Goal: Task Accomplishment & Management: Complete application form

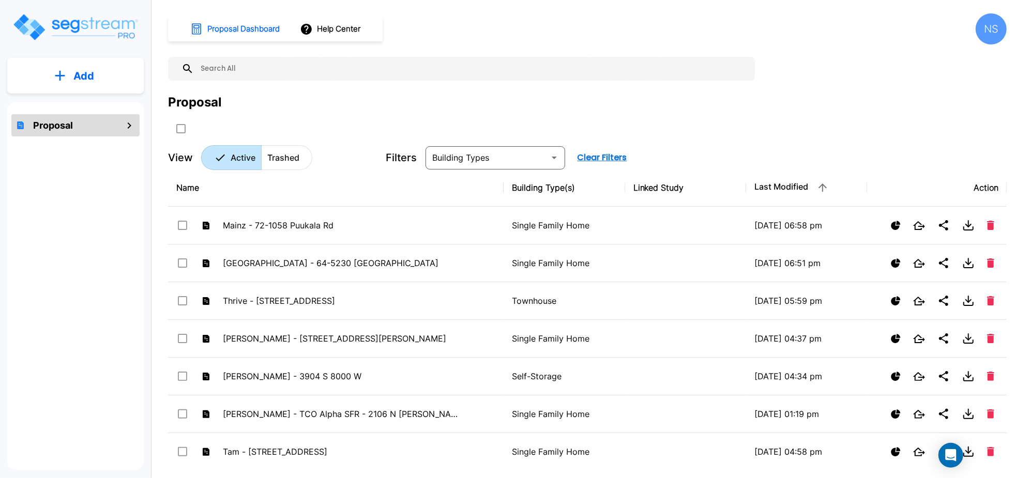
scroll to position [48, 0]
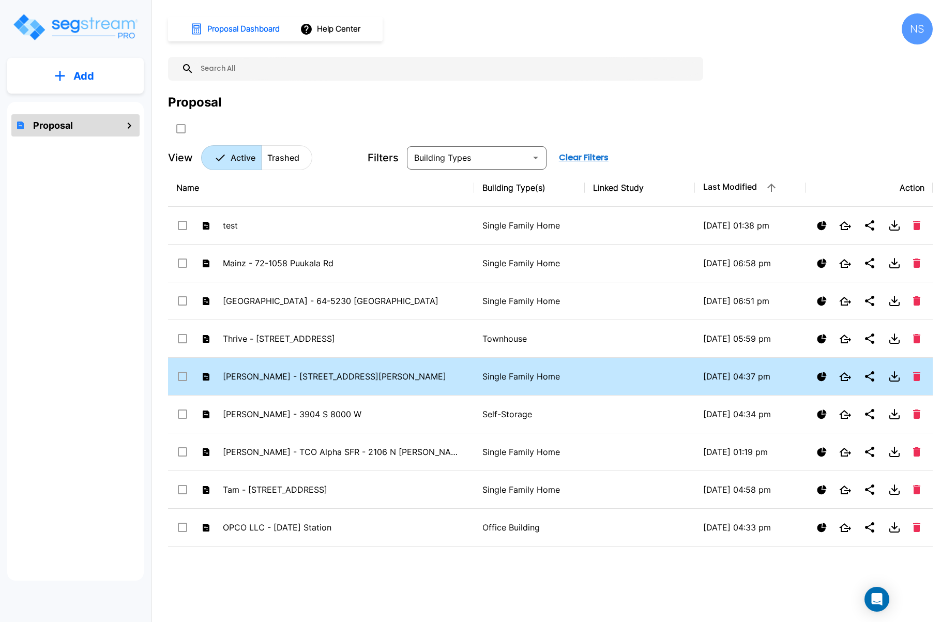
click at [278, 375] on p "[PERSON_NAME] - [STREET_ADDRESS][PERSON_NAME]" at bounding box center [343, 376] width 240 height 12
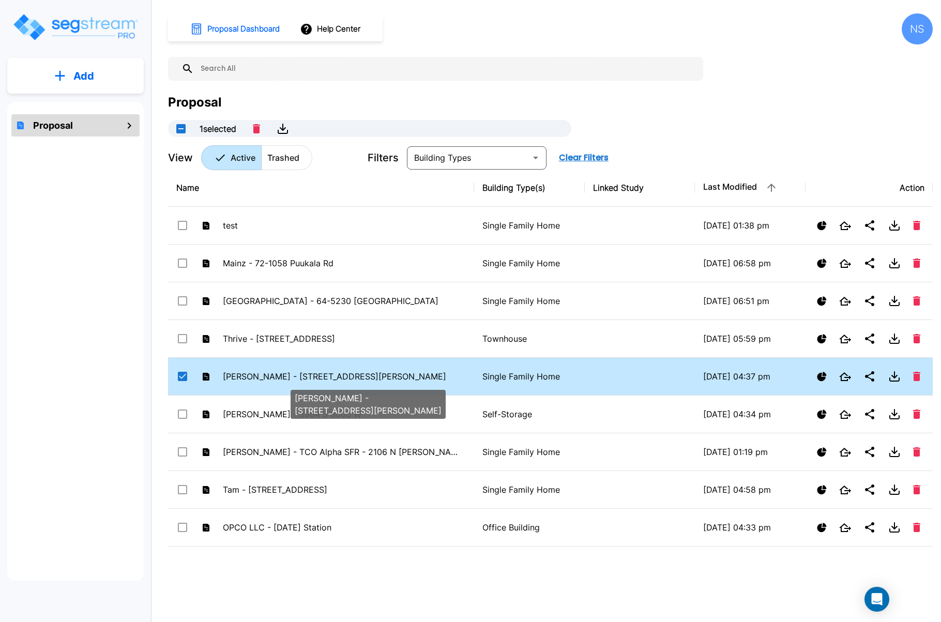
click at [278, 375] on p "[PERSON_NAME] - [STREET_ADDRESS][PERSON_NAME]" at bounding box center [343, 376] width 240 height 12
checkbox input "false"
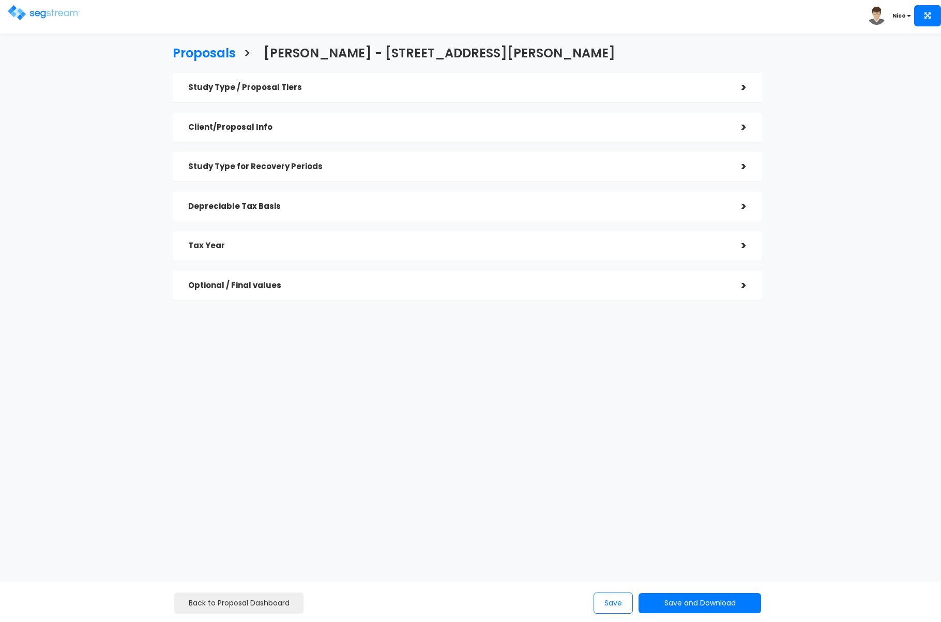
checkbox input "true"
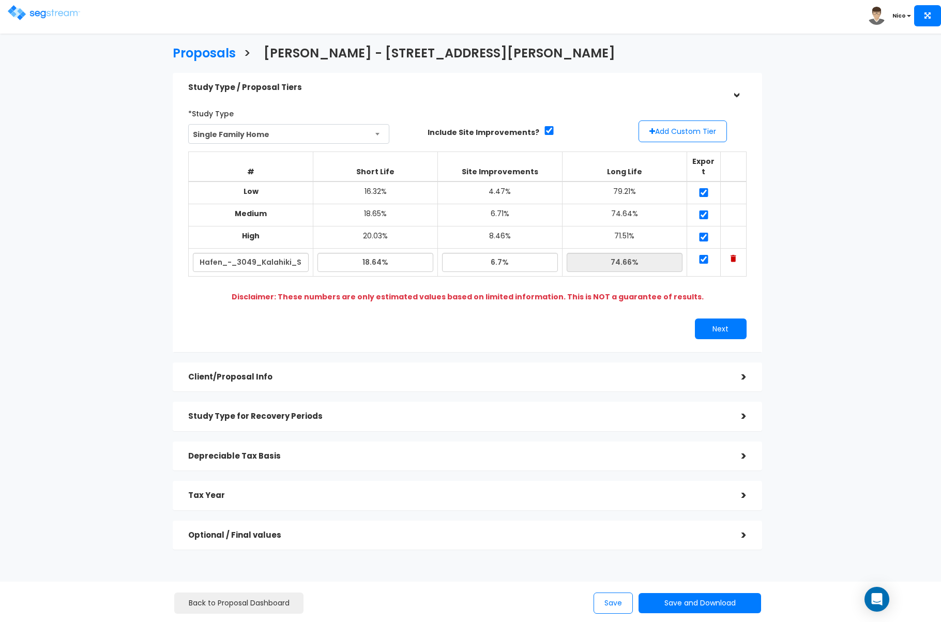
click at [746, 369] on div ">" at bounding box center [736, 377] width 21 height 16
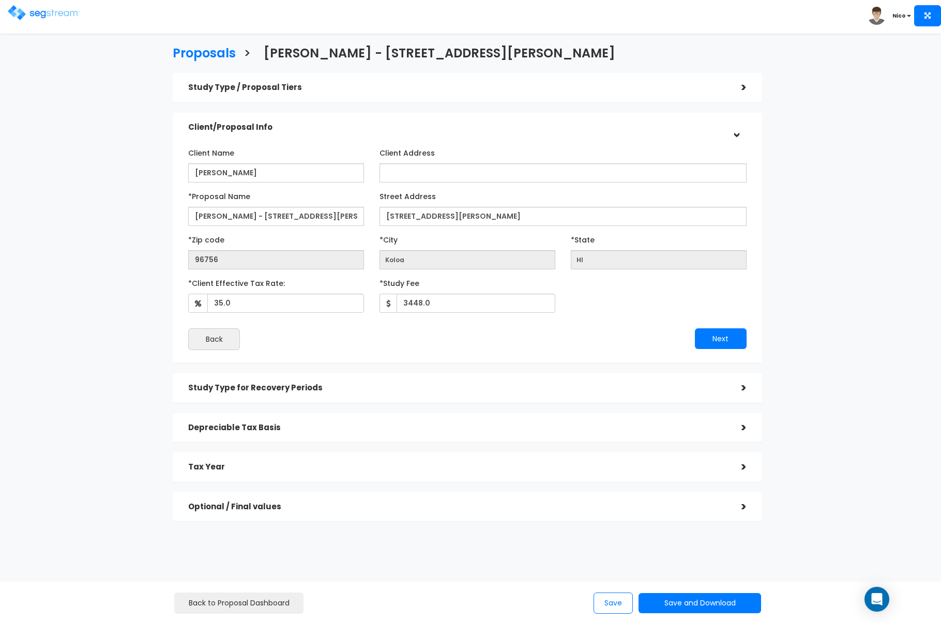
click at [743, 387] on div ">" at bounding box center [736, 388] width 21 height 16
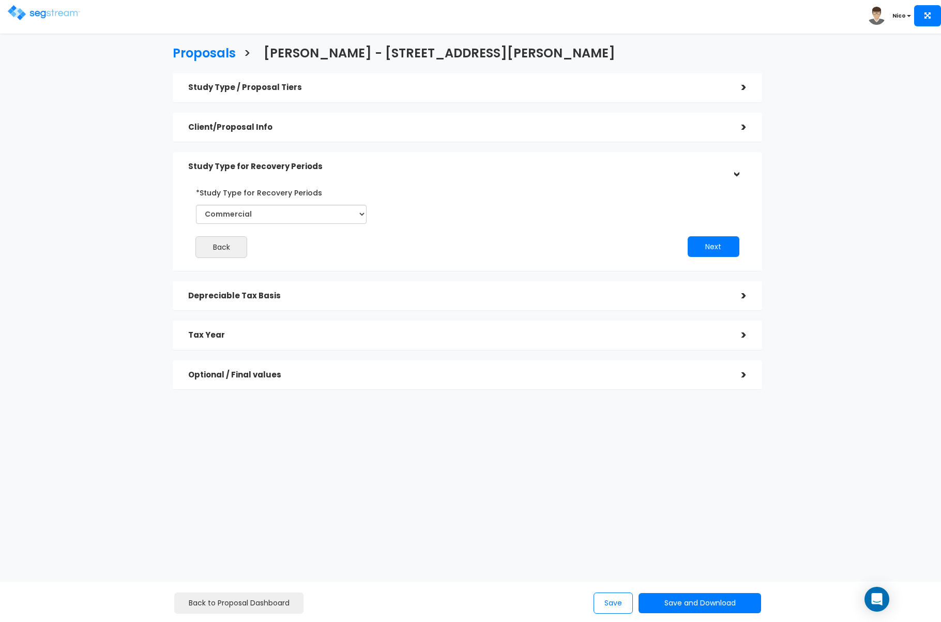
click at [742, 298] on div ">" at bounding box center [736, 296] width 21 height 16
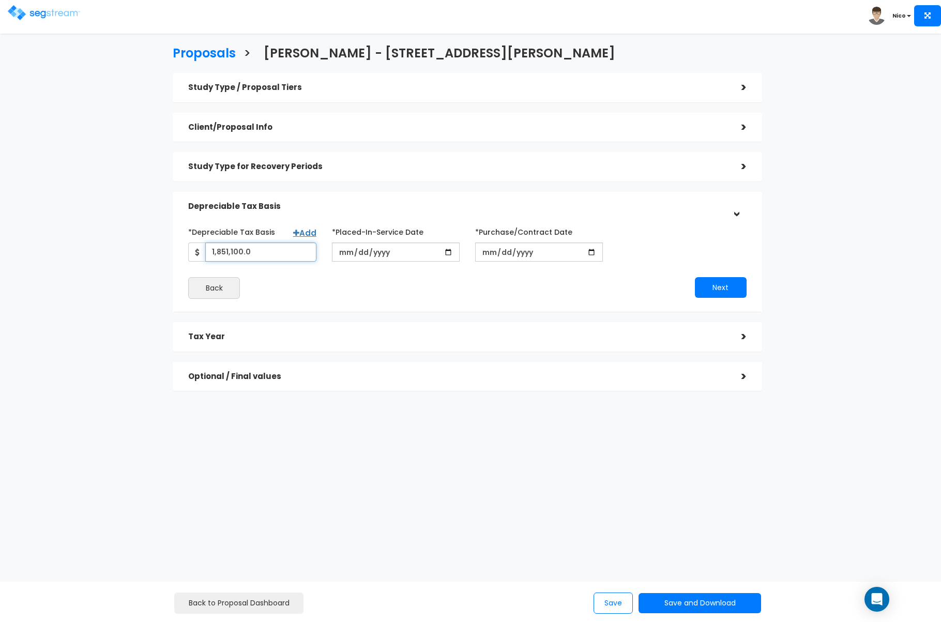
click at [236, 257] on input "1,851,100.0" at bounding box center [260, 251] width 111 height 19
click at [279, 257] on input "1,851,100.0" at bounding box center [260, 251] width 111 height 19
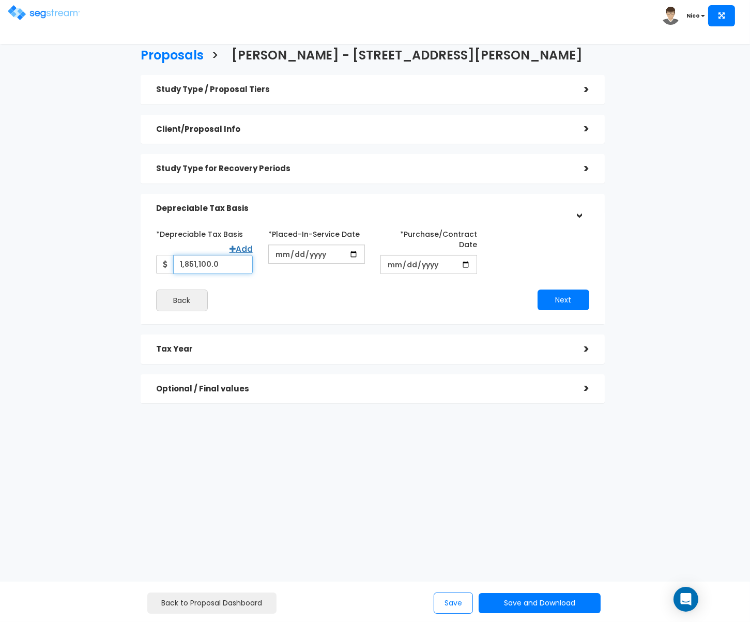
click at [219, 257] on input "1,851,100.0" at bounding box center [213, 264] width 80 height 19
drag, startPoint x: 224, startPoint y: 264, endPoint x: 155, endPoint y: 264, distance: 69.8
click at [155, 264] on div "*Depreciable Tax Basis Add 1,851,100.0" at bounding box center [204, 249] width 112 height 48
click at [285, 305] on div "Back" at bounding box center [260, 300] width 224 height 22
click at [211, 269] on input "1,851,100" at bounding box center [213, 264] width 80 height 19
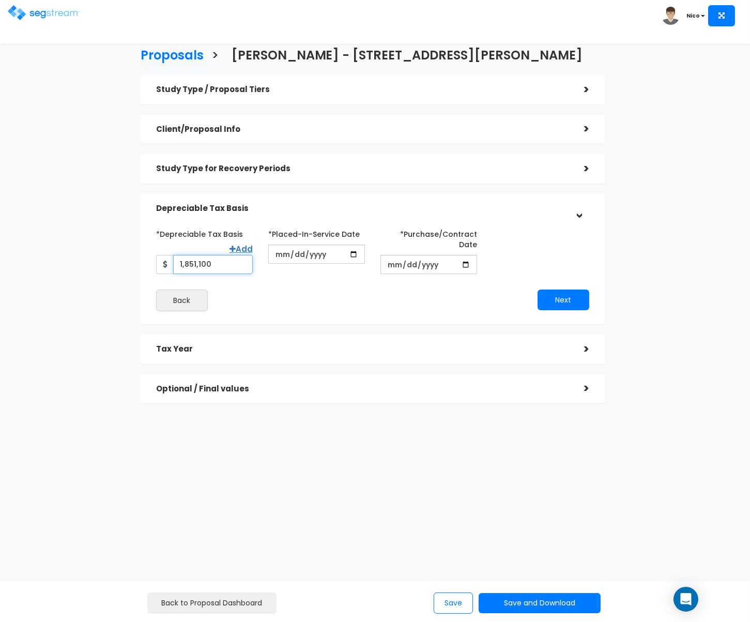
drag, startPoint x: 242, startPoint y: 268, endPoint x: 158, endPoint y: 260, distance: 84.1
click at [158, 260] on div "1,851,100" at bounding box center [204, 264] width 97 height 19
type input "2,638,529"
click at [286, 288] on div "*Depreciable Tax Basis Add 2,638,529 *Placed-In-Service Date" at bounding box center [372, 268] width 433 height 86
click at [564, 300] on button "Next" at bounding box center [563, 299] width 52 height 21
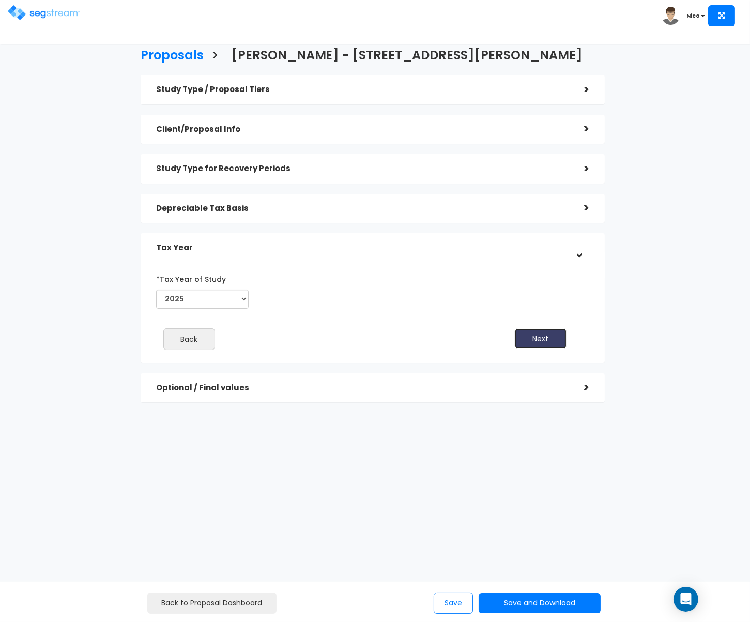
click at [541, 332] on button "Next" at bounding box center [541, 338] width 52 height 21
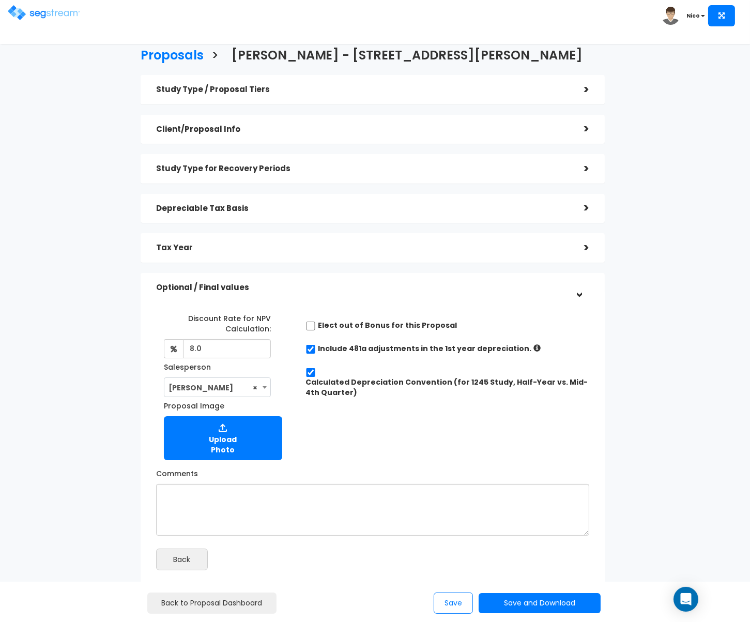
click at [462, 410] on div "Discount Rate for NPV Calculation: 8.0 Salesperson Select Salesperson × Proposa…" at bounding box center [372, 384] width 449 height 160
click at [448, 598] on button "Save" at bounding box center [453, 602] width 39 height 21
click at [529, 602] on button "Save and Download" at bounding box center [540, 603] width 122 height 20
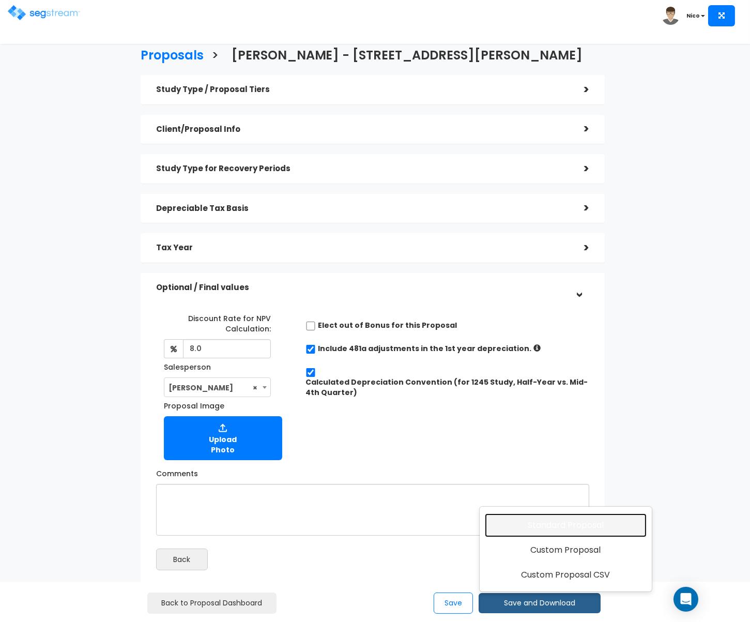
click at [562, 521] on link "Standard Proposal" at bounding box center [566, 525] width 162 height 24
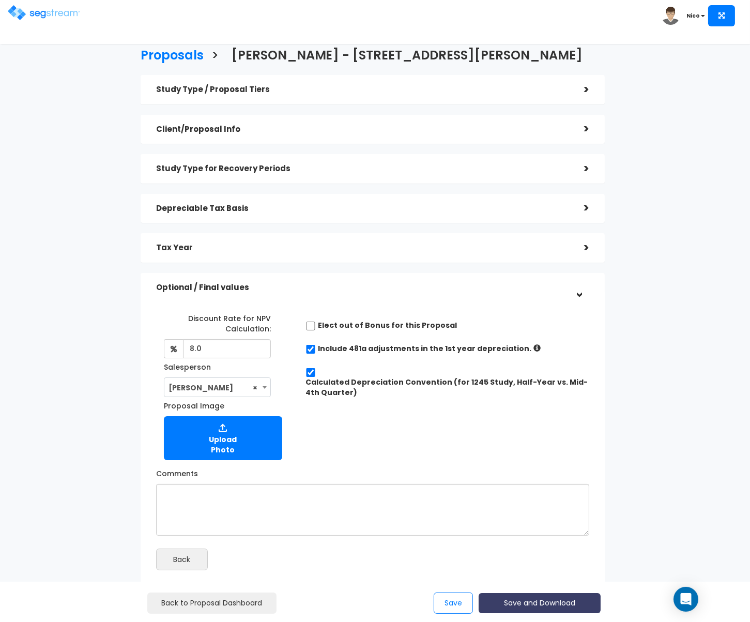
click at [531, 594] on button "Save and Download" at bounding box center [540, 603] width 122 height 20
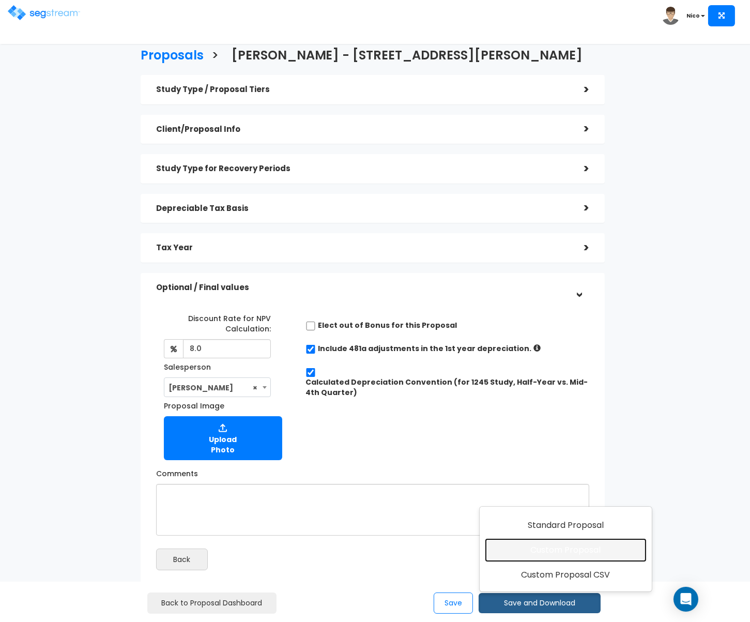
click at [560, 551] on link "Custom Proposal" at bounding box center [566, 550] width 162 height 24
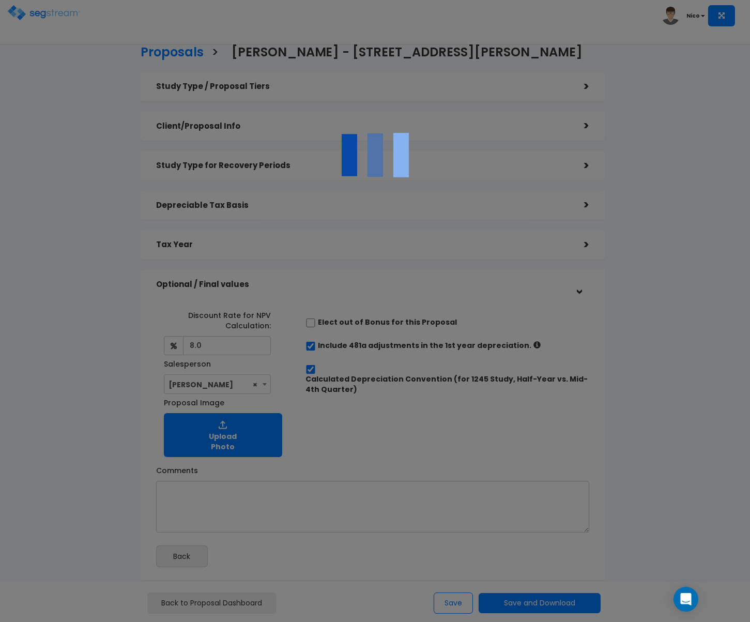
scroll to position [4, 0]
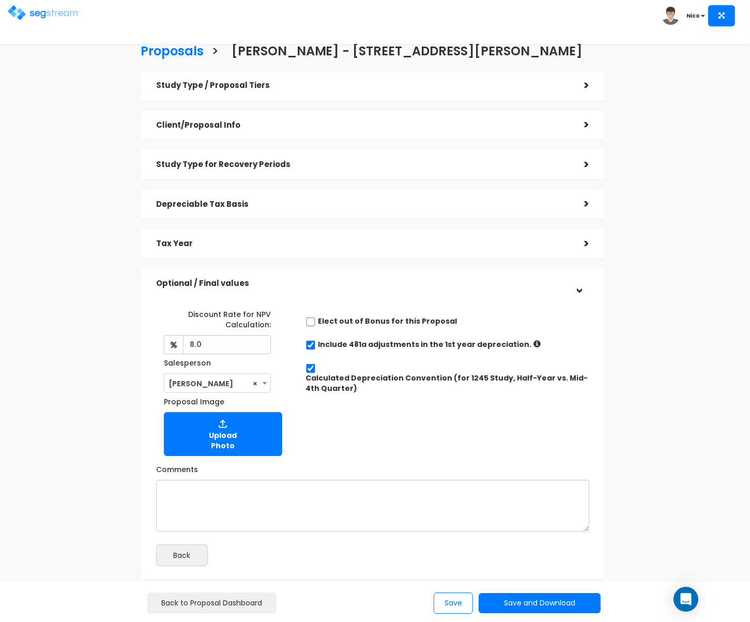
click at [628, 245] on div "Proposals > Hafen - 3049 Kalahiki St Study Type / Proposal Tiers > *Study Type …" at bounding box center [373, 314] width 612 height 693
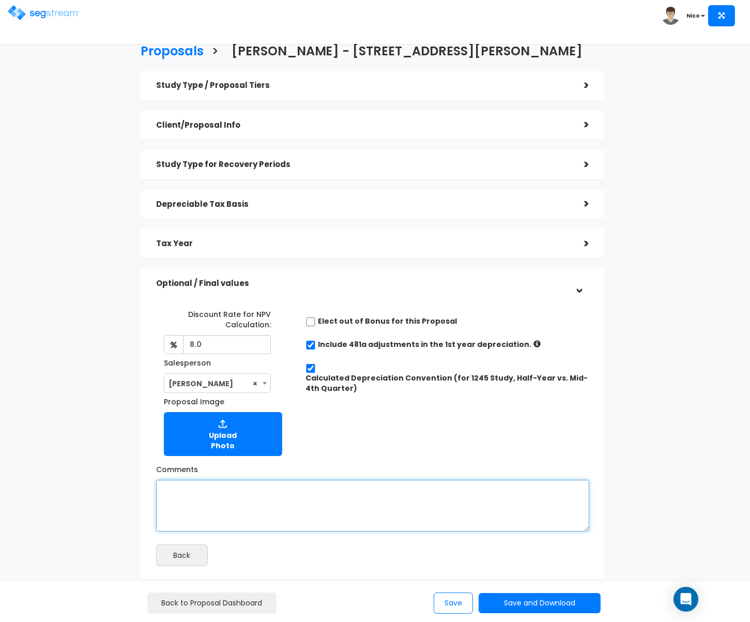
click at [226, 510] on textarea "Comments" at bounding box center [372, 506] width 433 height 52
click at [220, 505] on textarea "LV ratio per RST" at bounding box center [372, 506] width 433 height 52
type textarea "LV ratio per RST"
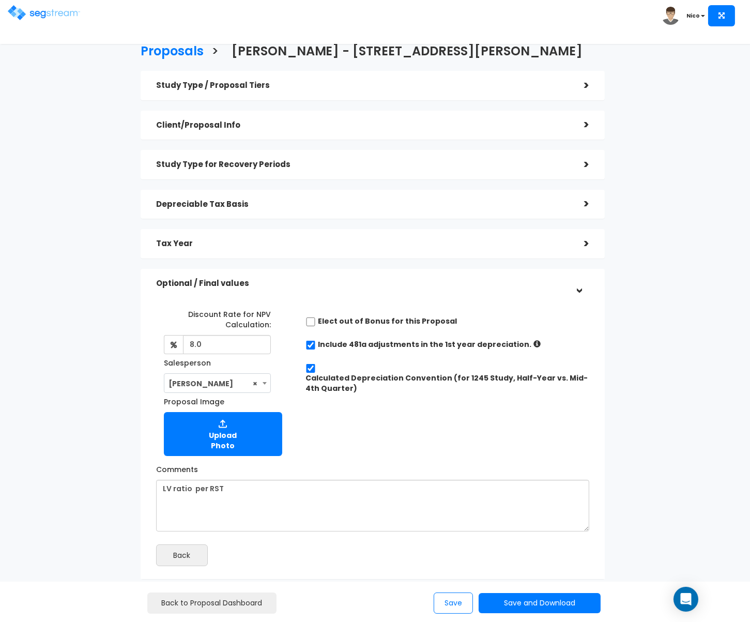
click at [198, 245] on h5 "Tax Year" at bounding box center [362, 243] width 412 height 9
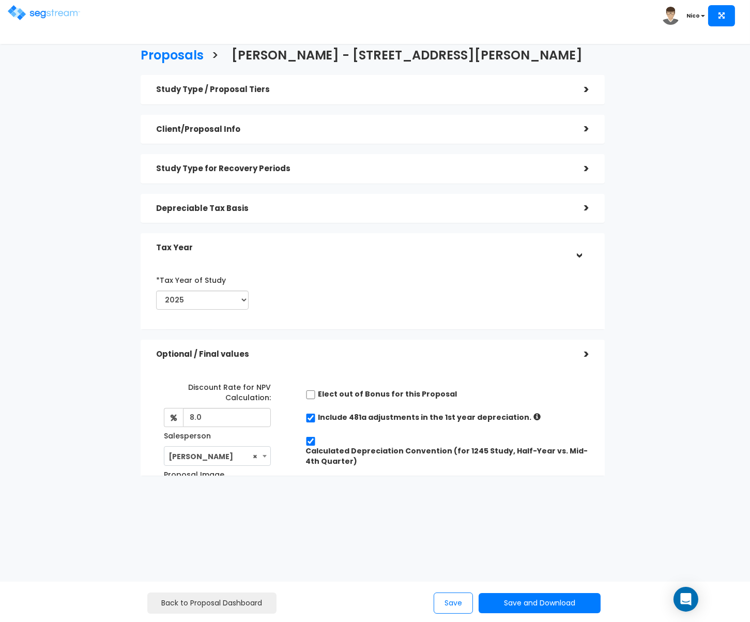
scroll to position [0, 0]
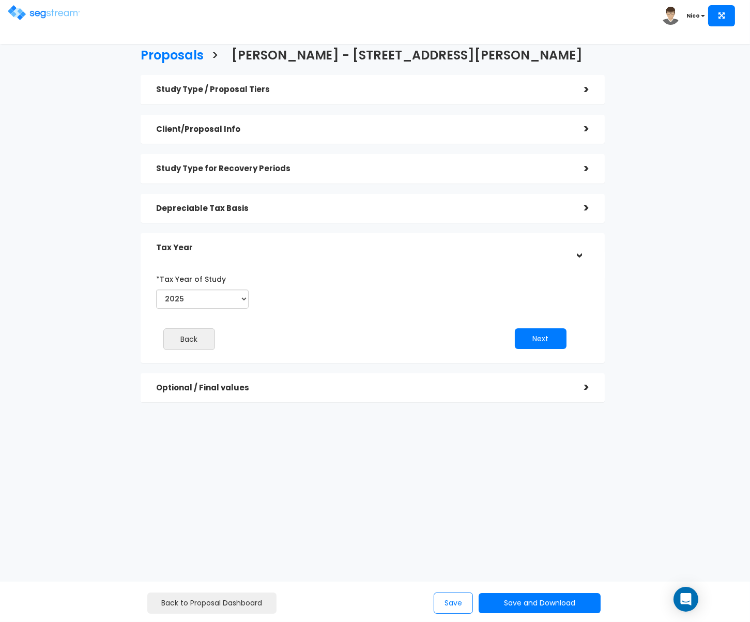
click at [209, 212] on h5 "Depreciable Tax Basis" at bounding box center [362, 208] width 412 height 9
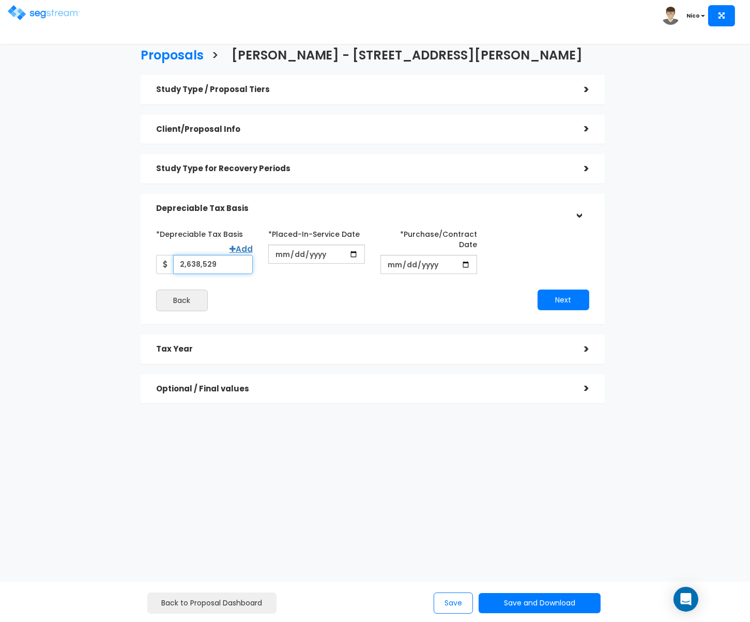
click at [206, 264] on input "2,638,529" at bounding box center [213, 264] width 80 height 19
drag, startPoint x: 221, startPoint y: 264, endPoint x: 169, endPoint y: 258, distance: 52.5
click at [169, 258] on div "2,638,529" at bounding box center [204, 264] width 97 height 19
type input "3,296,914"
click at [320, 276] on div "*Depreciable Tax Basis Add 3,296,914 *Placed-In-Service Date" at bounding box center [372, 268] width 433 height 86
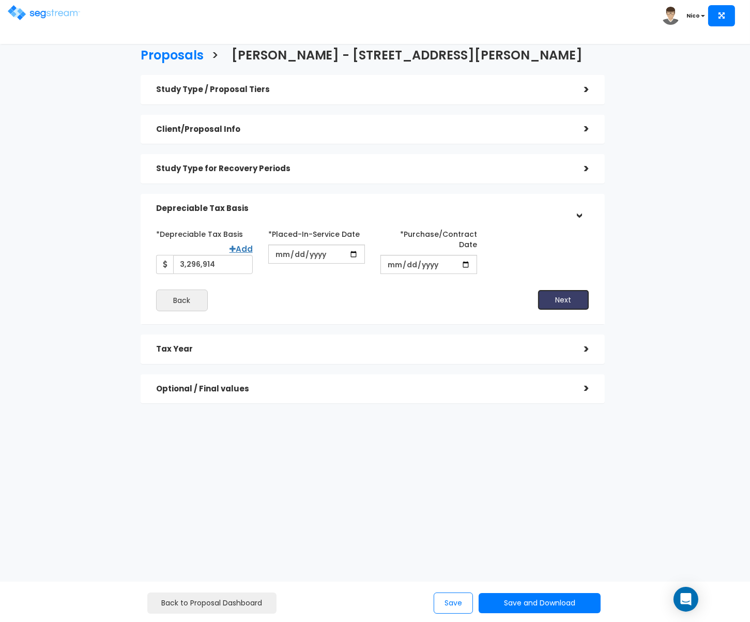
click at [558, 301] on button "Next" at bounding box center [563, 299] width 52 height 21
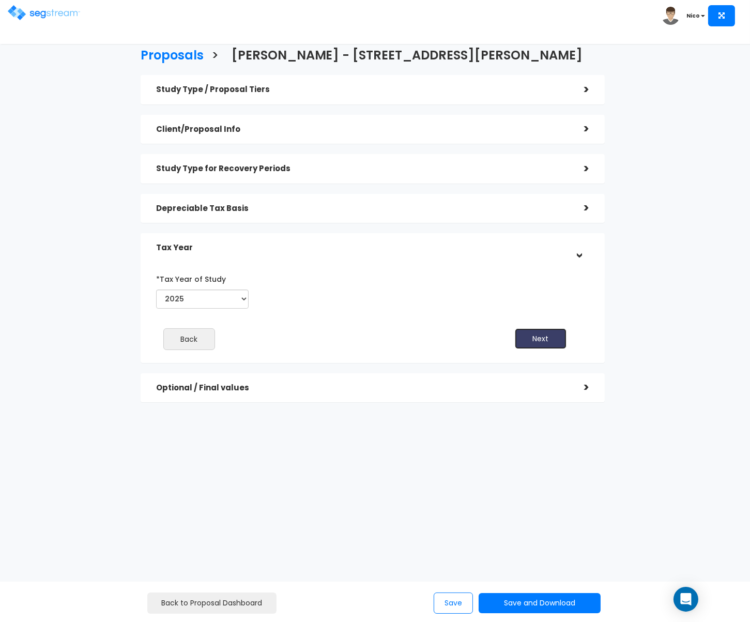
click at [539, 334] on button "Next" at bounding box center [541, 338] width 52 height 21
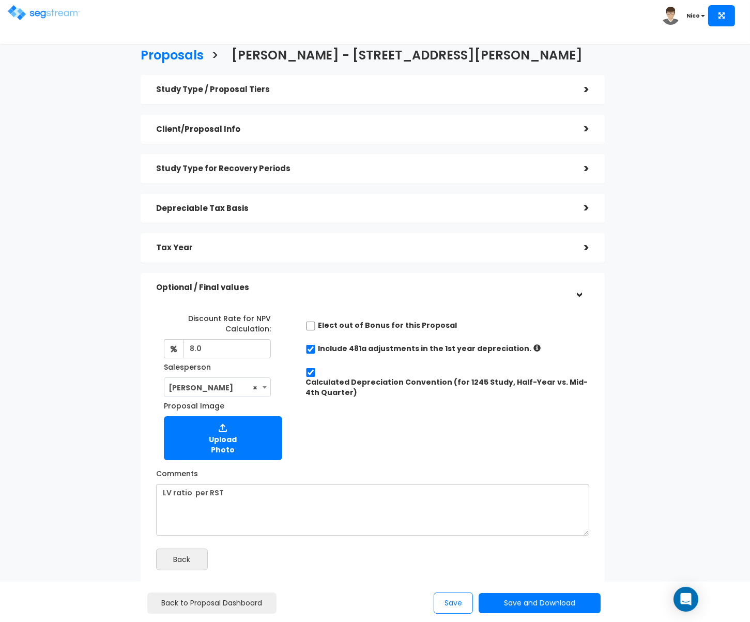
click at [563, 407] on div "Discount Rate for NPV Calculation: 8.0 Salesperson Select Salesperson × Proposa…" at bounding box center [372, 384] width 449 height 160
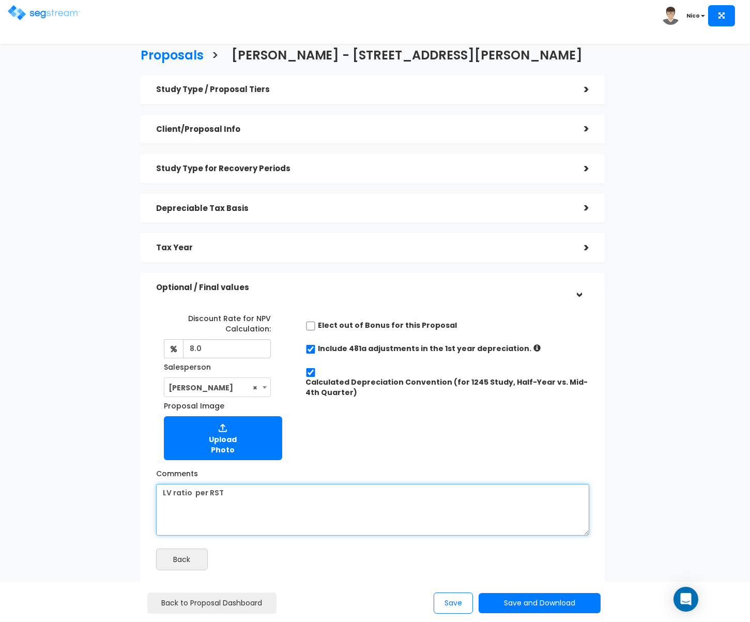
click at [238, 499] on textarea "LV ratio per RST" at bounding box center [372, 510] width 433 height 52
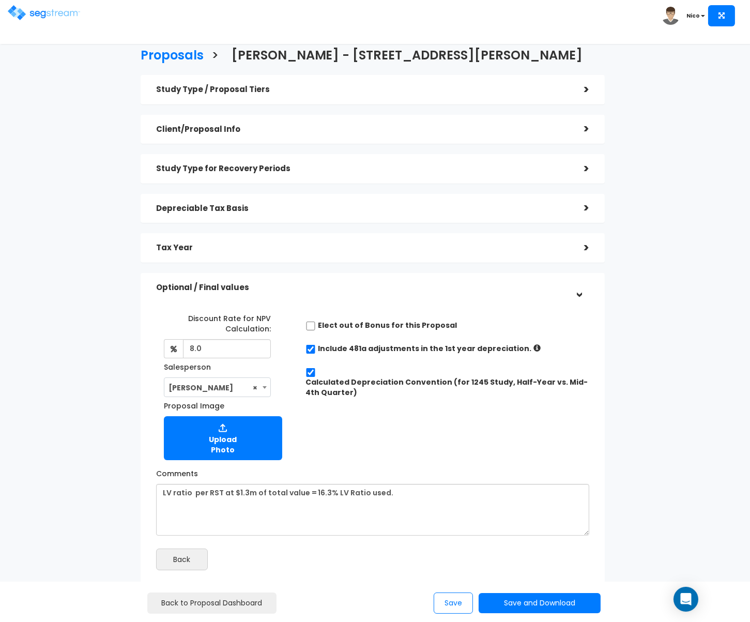
click at [490, 542] on div "Discount Rate for NPV Calculation: 8.0 Salesperson Select Salesperson ×" at bounding box center [372, 437] width 449 height 276
click at [464, 597] on button "Save" at bounding box center [453, 602] width 39 height 21
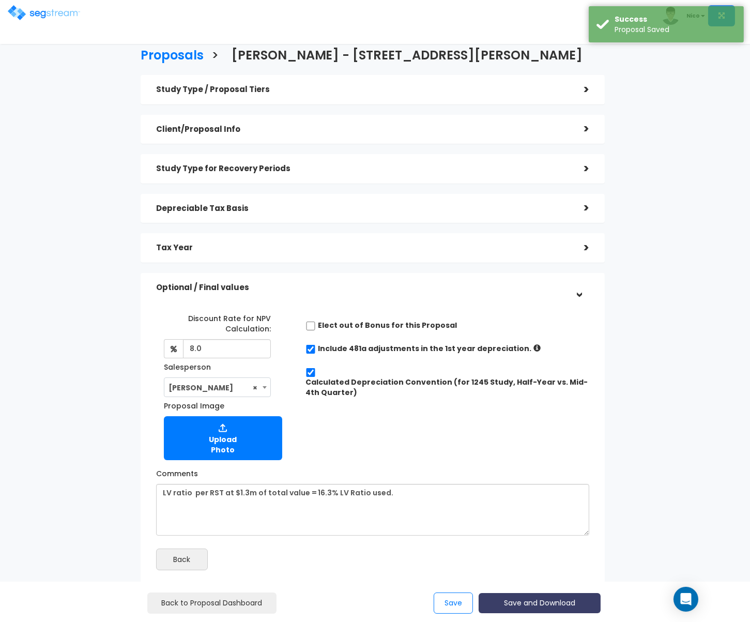
click at [529, 598] on button "Save and Download" at bounding box center [540, 603] width 122 height 20
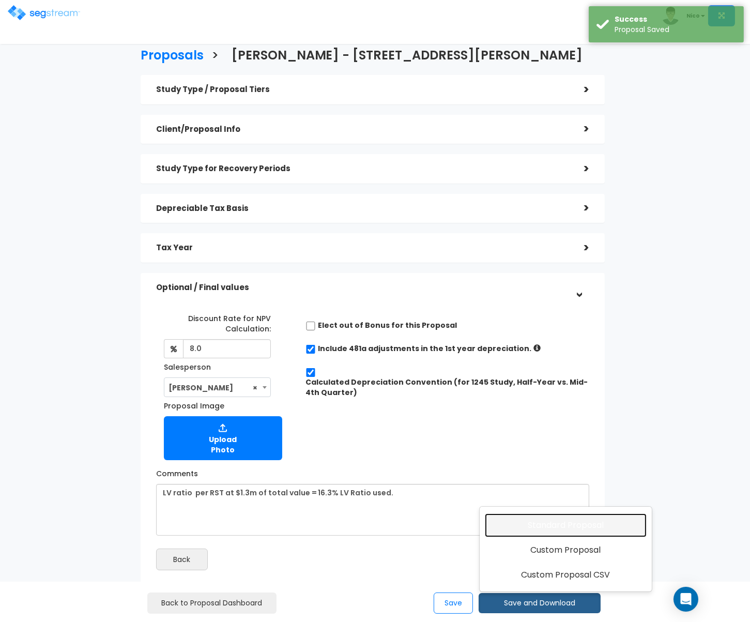
click at [591, 529] on link "Standard Proposal" at bounding box center [566, 525] width 162 height 24
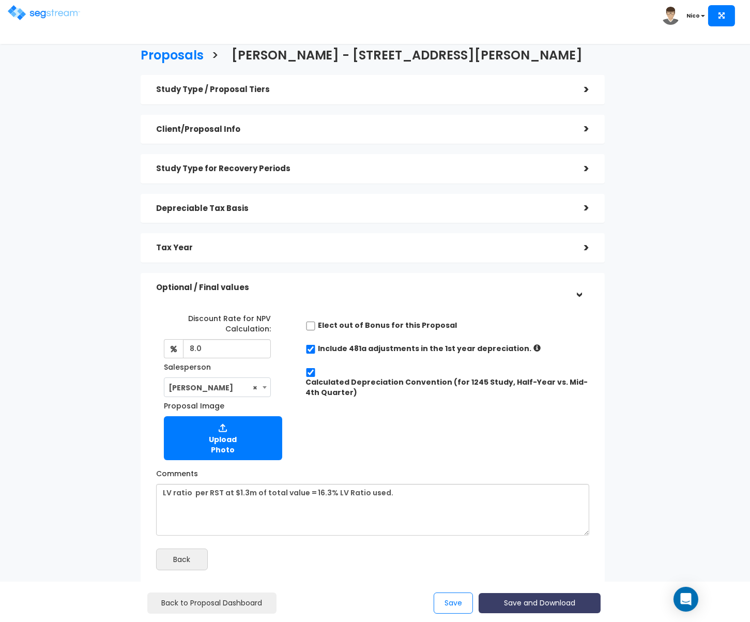
click at [535, 606] on button "Save and Download" at bounding box center [540, 603] width 122 height 20
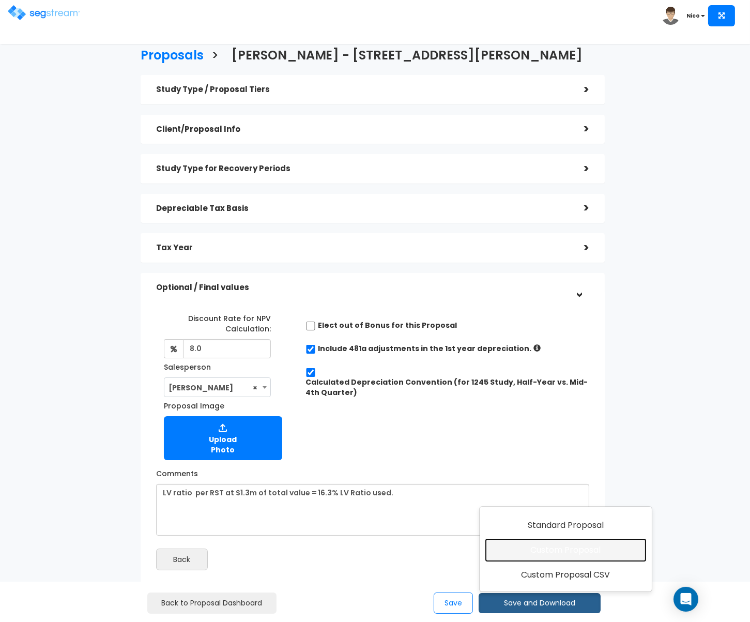
click at [570, 552] on link "Custom Proposal" at bounding box center [566, 550] width 162 height 24
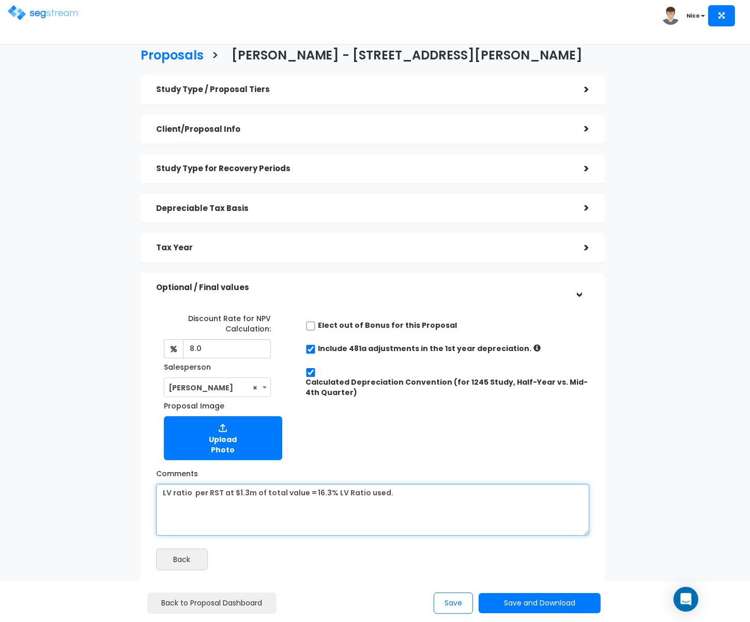
click at [403, 497] on textarea "LV ratio per RST at $1.3m of total value = 16.3% LV Ratio used." at bounding box center [372, 510] width 433 height 52
type textarea "LV ratio per RST at $1.3m of total value = 16.3% LV Ratio used for estimate."
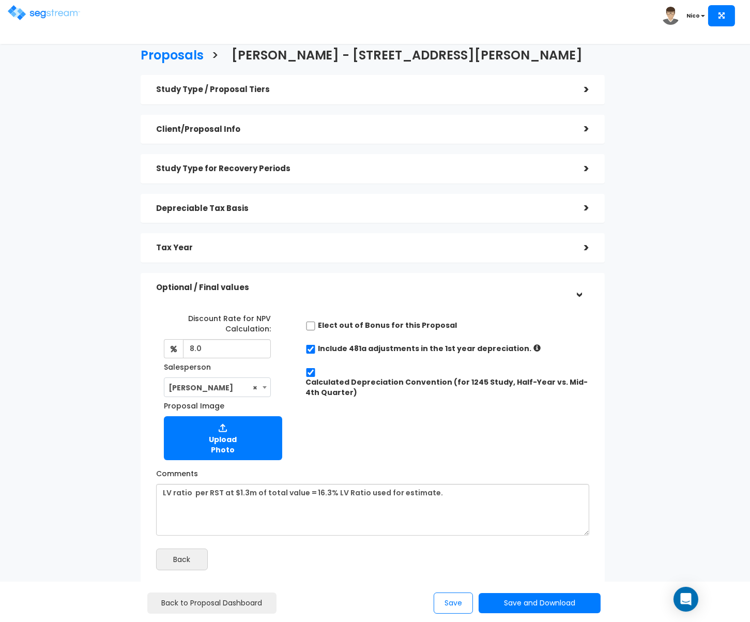
click at [592, 420] on div "Discount Rate for NPV Calculation: 8.0 Salesperson Select Salesperson × Proposa…" at bounding box center [372, 384] width 449 height 160
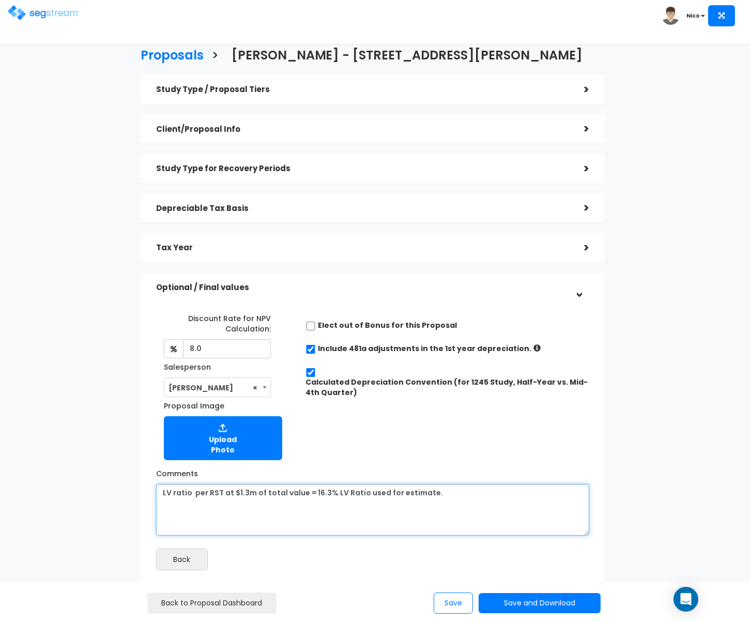
click at [447, 497] on textarea "LV ratio per RST at $1.3m of total value = 16.3% LV Ratio used for estimate." at bounding box center [372, 510] width 433 height 52
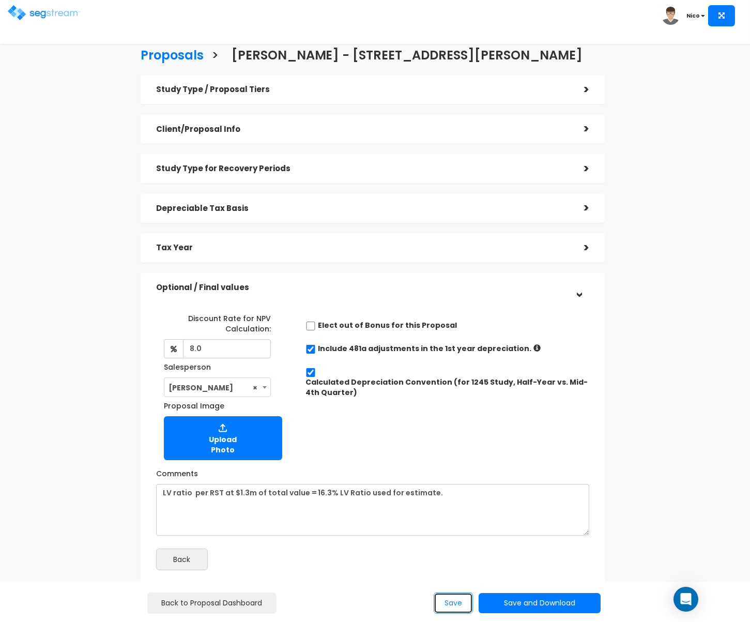
click at [454, 604] on button "Save" at bounding box center [453, 602] width 39 height 21
click at [527, 604] on button "Save and Download" at bounding box center [540, 603] width 122 height 20
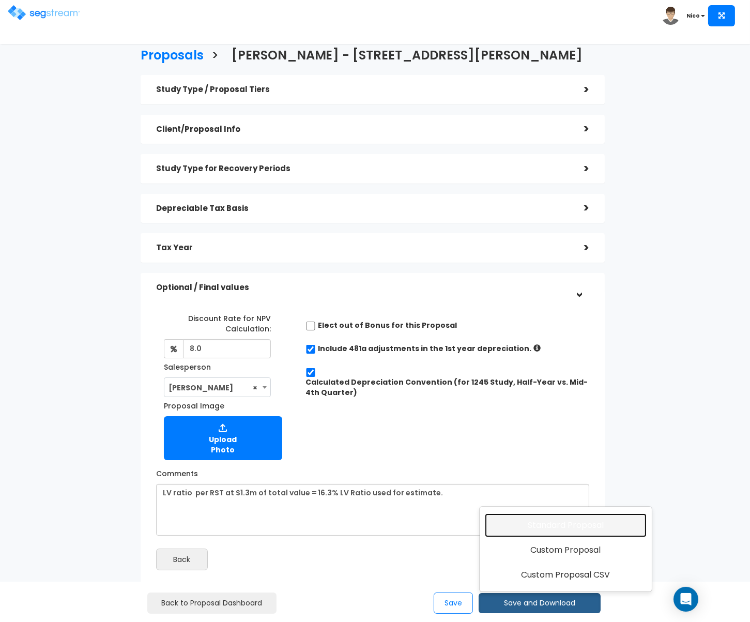
click at [589, 529] on link "Standard Proposal" at bounding box center [566, 525] width 162 height 24
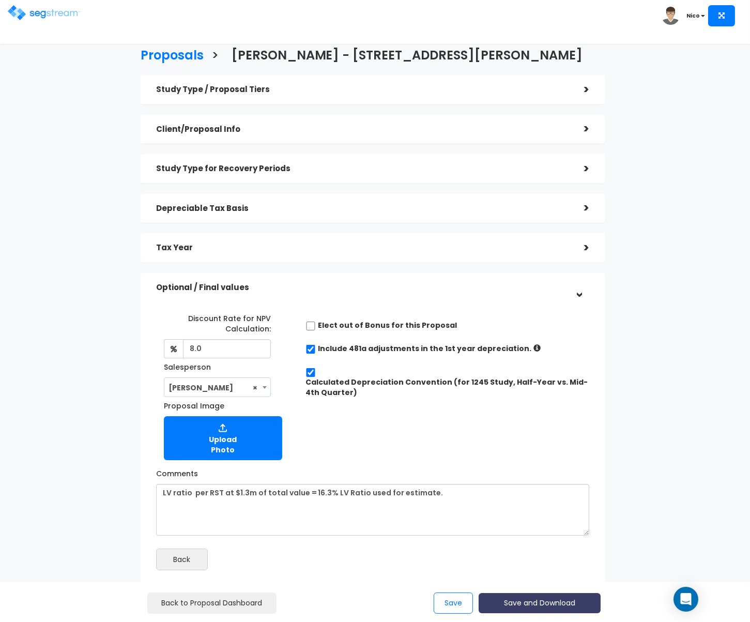
click at [526, 603] on button "Save and Download" at bounding box center [540, 603] width 122 height 20
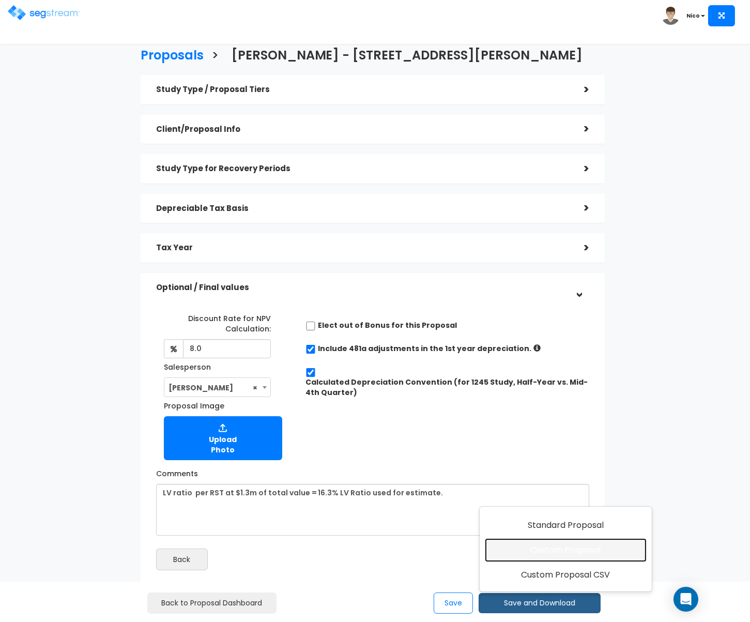
click at [555, 553] on link "Custom Proposal" at bounding box center [566, 550] width 162 height 24
